Goal: Share content

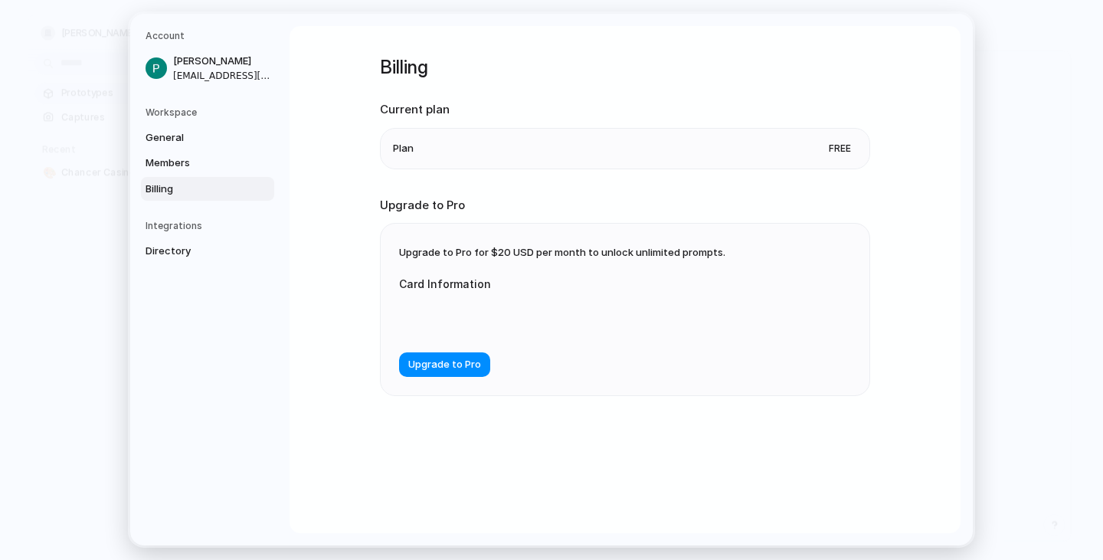
click at [741, 107] on div "Billing Current plan Plan Free Upgrade to Pro Upgrade to Pro for $20 USD per mo…" at bounding box center [624, 279] width 671 height 507
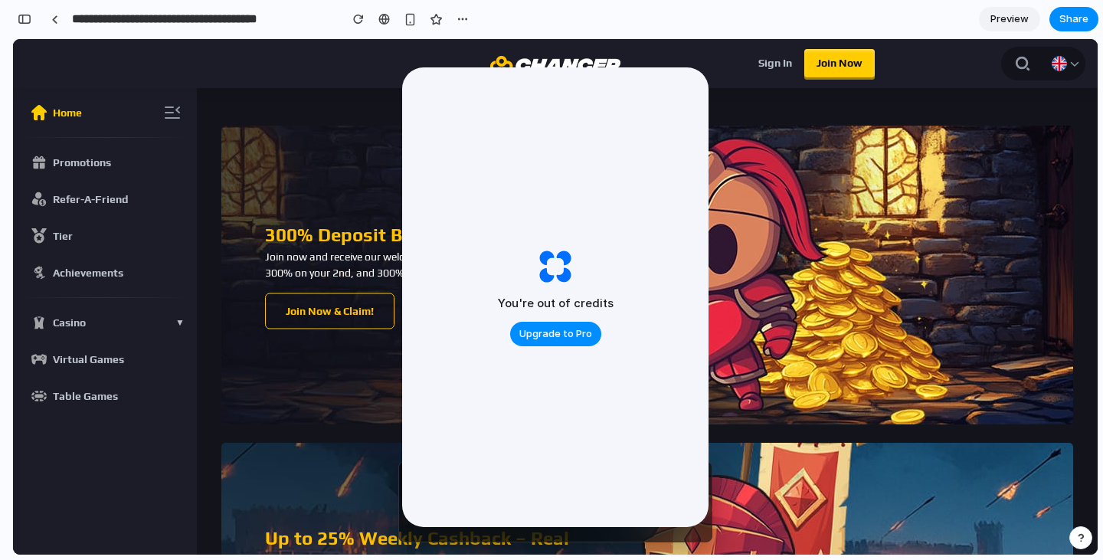
scroll to position [5498, 0]
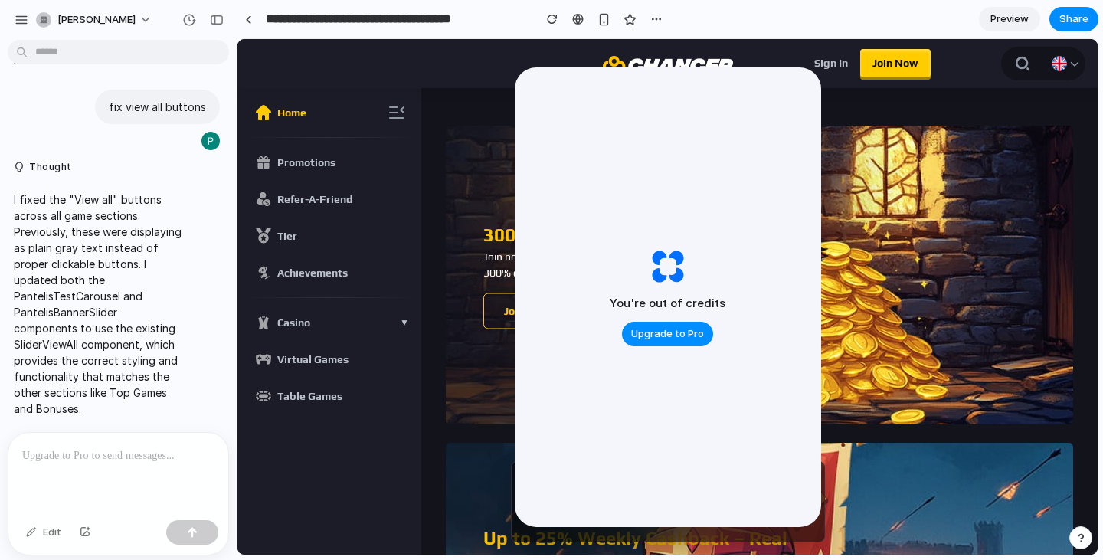
click at [1012, 22] on span "Preview" at bounding box center [1009, 18] width 38 height 15
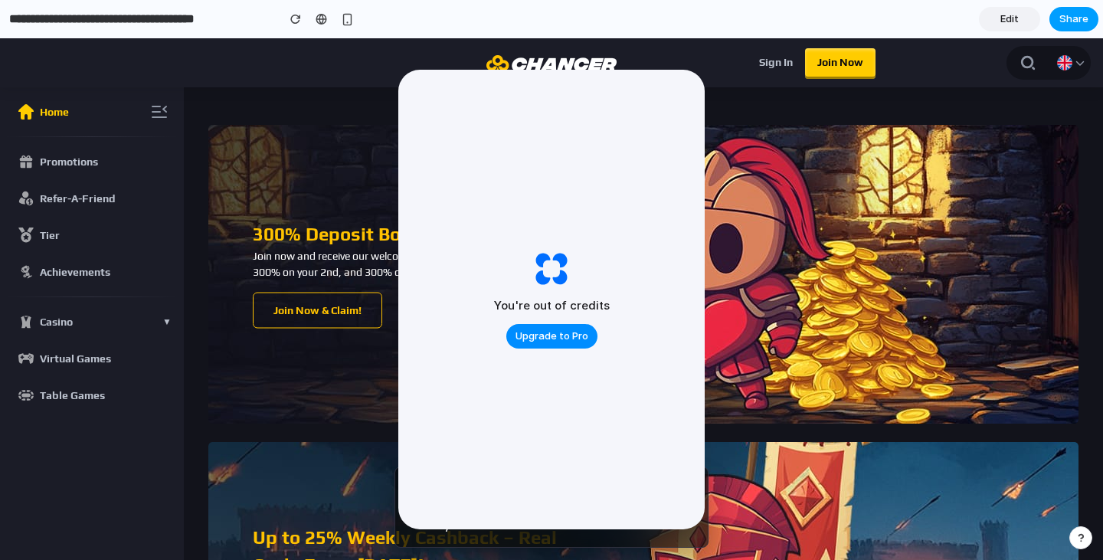
click at [1062, 23] on span "Share" at bounding box center [1073, 18] width 29 height 15
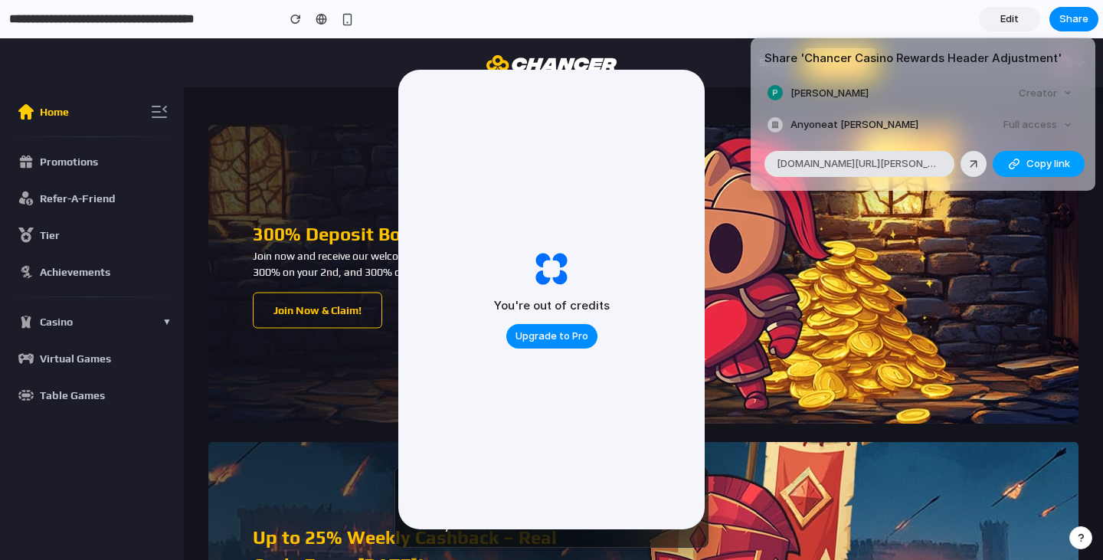
click at [1018, 165] on div "button" at bounding box center [1014, 164] width 12 height 12
